Goal: Download file/media

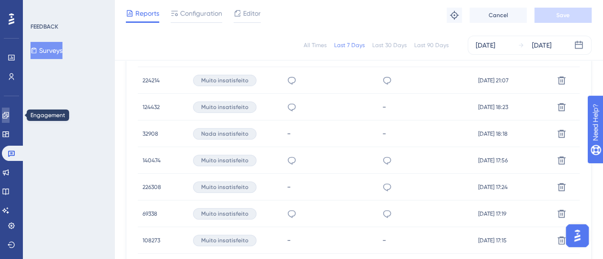
click at [10, 118] on link at bounding box center [6, 115] width 8 height 15
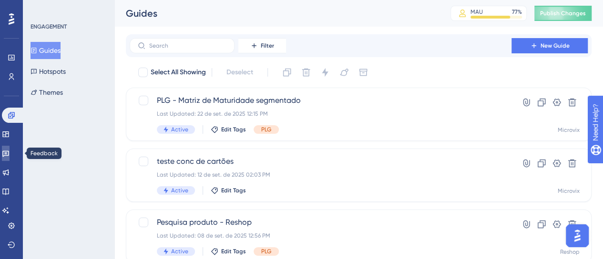
click at [8, 153] on icon at bounding box center [6, 154] width 8 height 8
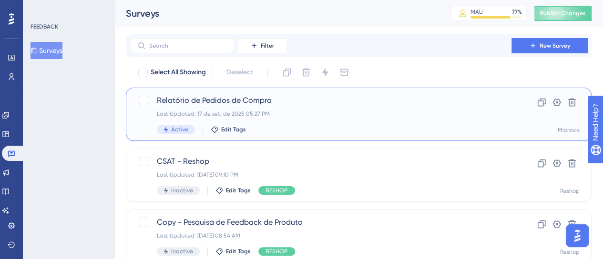
click at [225, 97] on span "Relatório de Pedidos de Compra" at bounding box center [320, 100] width 327 height 11
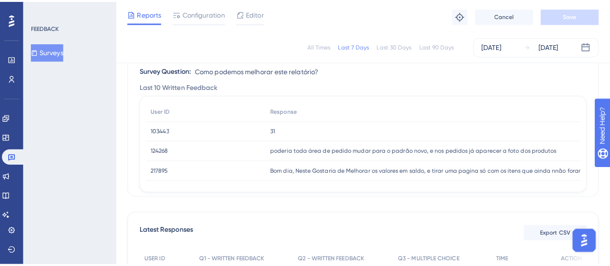
scroll to position [191, 0]
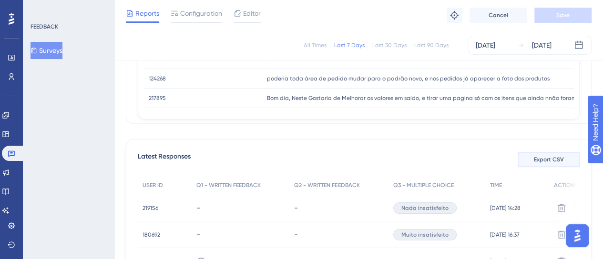
click at [546, 161] on span "Export CSV" at bounding box center [549, 160] width 30 height 8
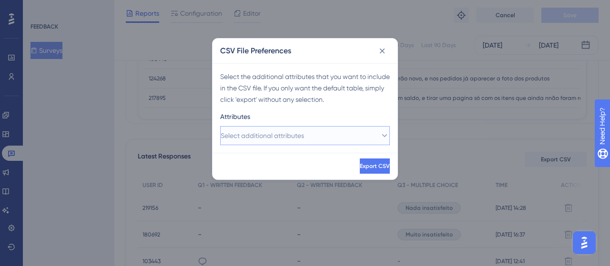
click at [380, 132] on icon at bounding box center [385, 136] width 10 height 10
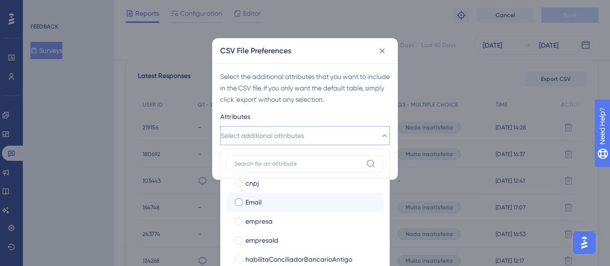
scroll to position [143, 0]
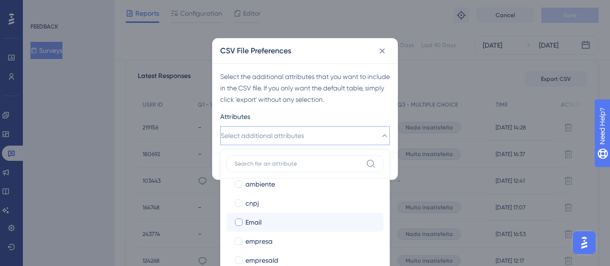
click at [238, 223] on div at bounding box center [239, 223] width 8 height 8
checkbox input "true"
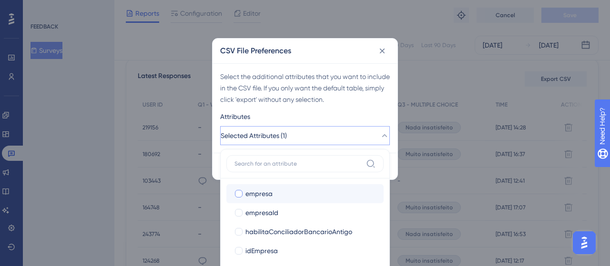
click at [237, 196] on div at bounding box center [239, 194] width 8 height 8
checkbox input "true"
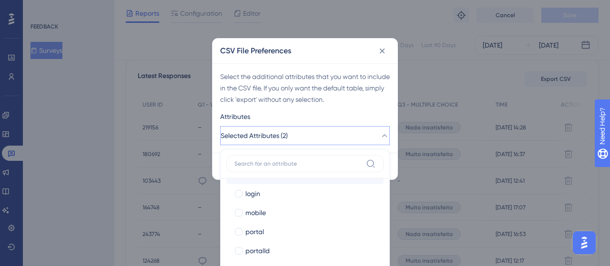
click at [238, 231] on div at bounding box center [239, 232] width 8 height 8
checkbox input "true"
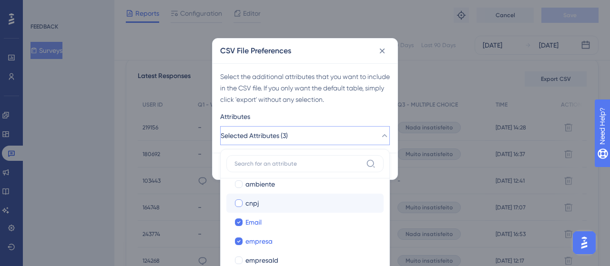
click at [237, 203] on div at bounding box center [239, 204] width 8 height 8
checkbox input "true"
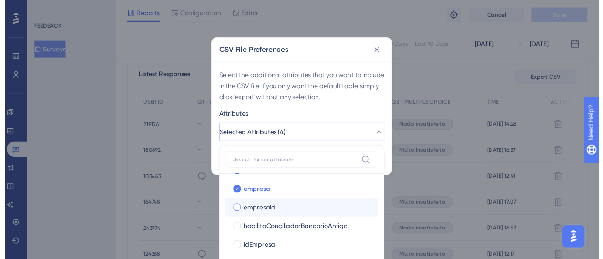
scroll to position [238, 0]
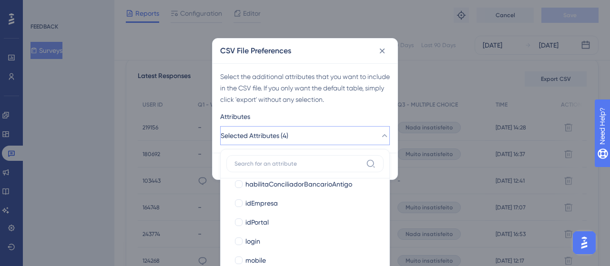
click at [354, 97] on div "Select the additional attributes that you want to include in the CSV file. If y…" at bounding box center [305, 88] width 170 height 34
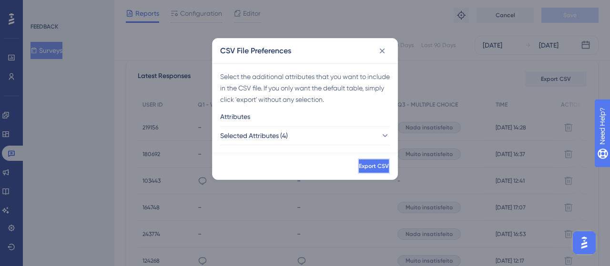
click at [359, 163] on span "Export CSV" at bounding box center [374, 166] width 30 height 8
